Goal: Transaction & Acquisition: Subscribe to service/newsletter

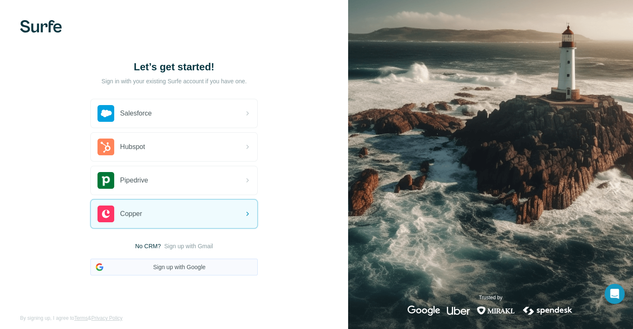
click at [206, 266] on button "Sign up with Google" at bounding box center [173, 267] width 167 height 17
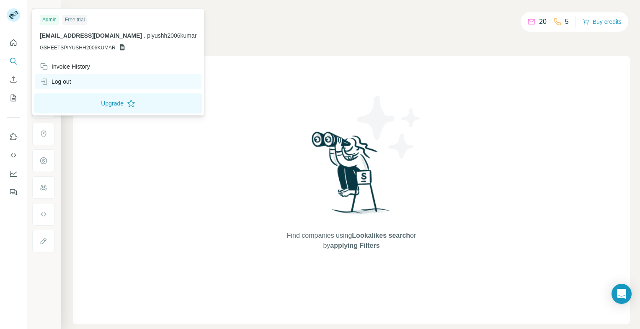
click at [64, 84] on div "Log out" at bounding box center [55, 81] width 31 height 8
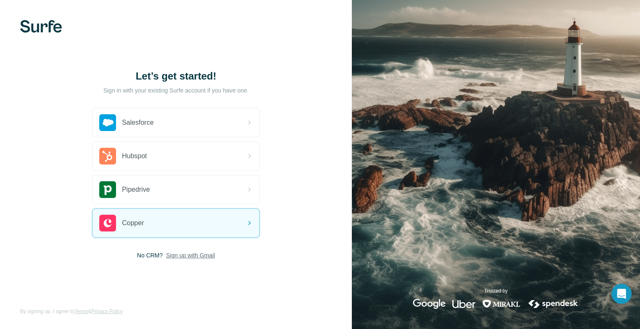
click at [202, 254] on span "Sign up with Gmail" at bounding box center [190, 255] width 49 height 8
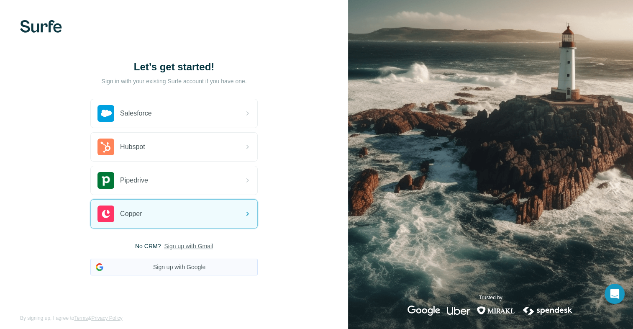
click at [203, 266] on button "Sign up with Google" at bounding box center [173, 267] width 167 height 17
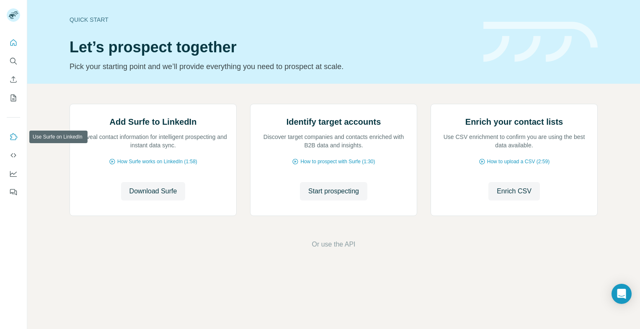
click at [11, 135] on icon "Use Surfe on LinkedIn" at bounding box center [13, 137] width 8 height 8
